Goal: Information Seeking & Learning: Understand process/instructions

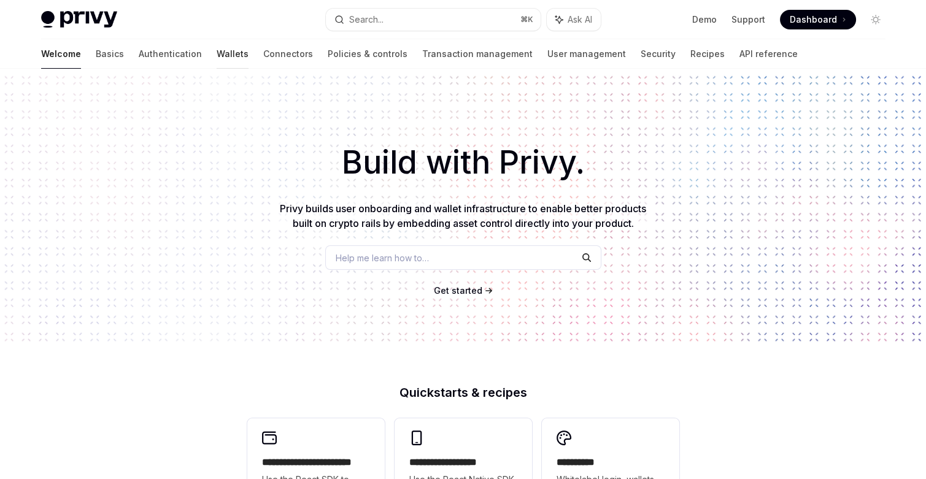
click at [217, 53] on link "Wallets" at bounding box center [233, 53] width 32 height 29
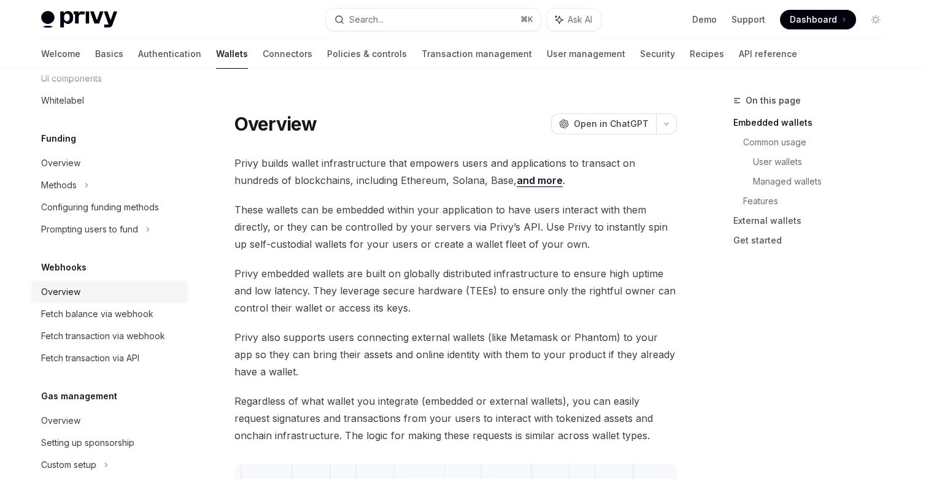
scroll to position [469, 0]
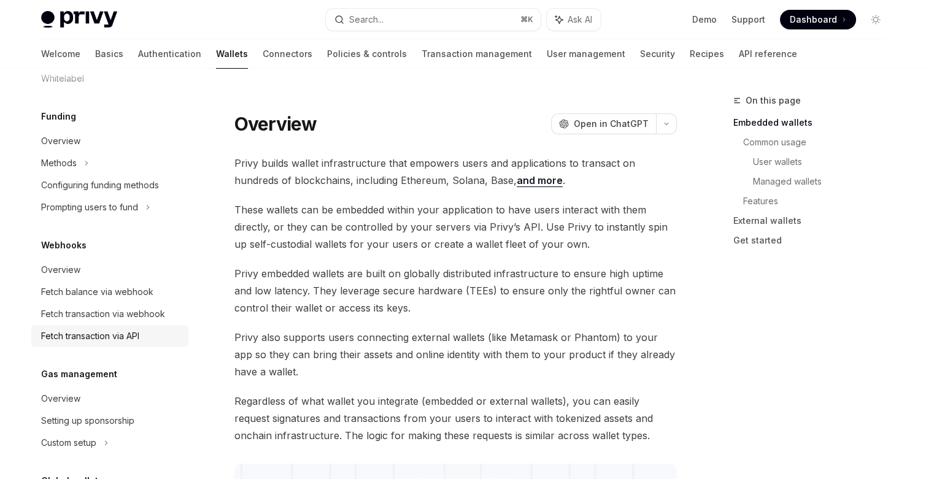
click at [80, 339] on div "Fetch transaction via API" at bounding box center [90, 336] width 98 height 15
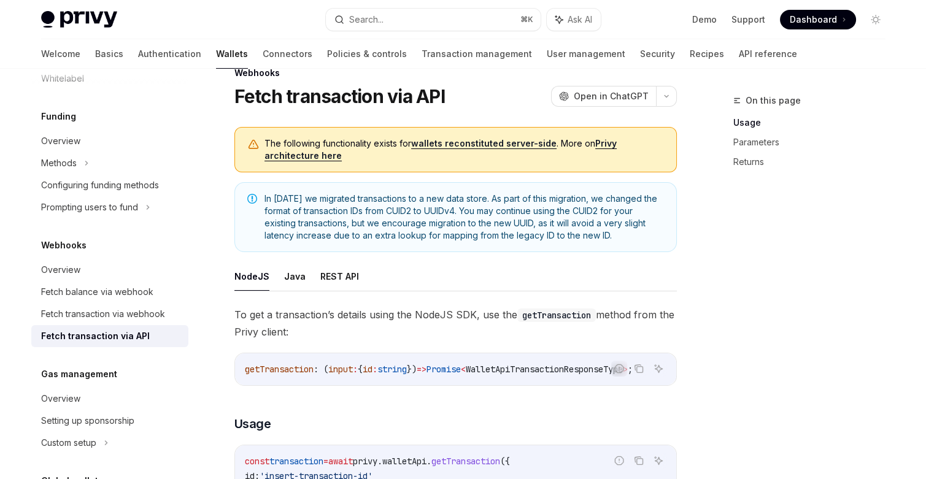
scroll to position [93, 0]
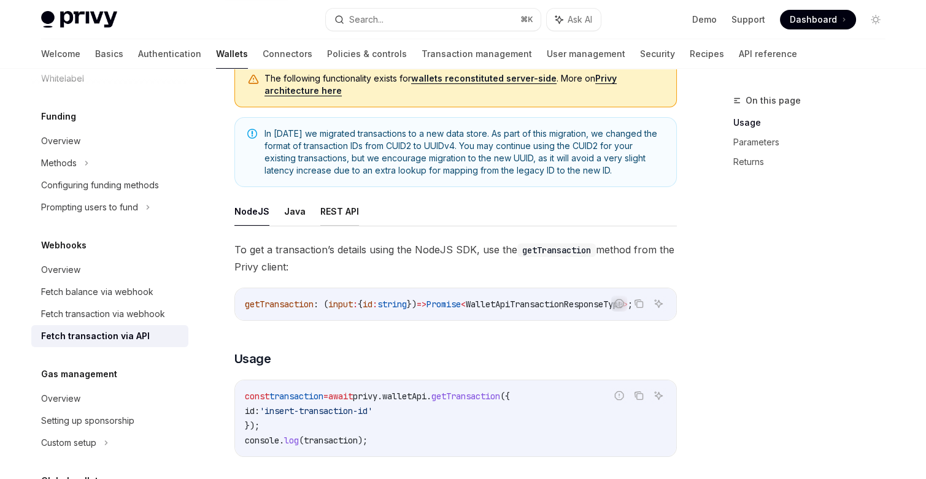
click at [329, 207] on button "REST API" at bounding box center [339, 211] width 39 height 29
type textarea "*"
